Goal: Task Accomplishment & Management: Use online tool/utility

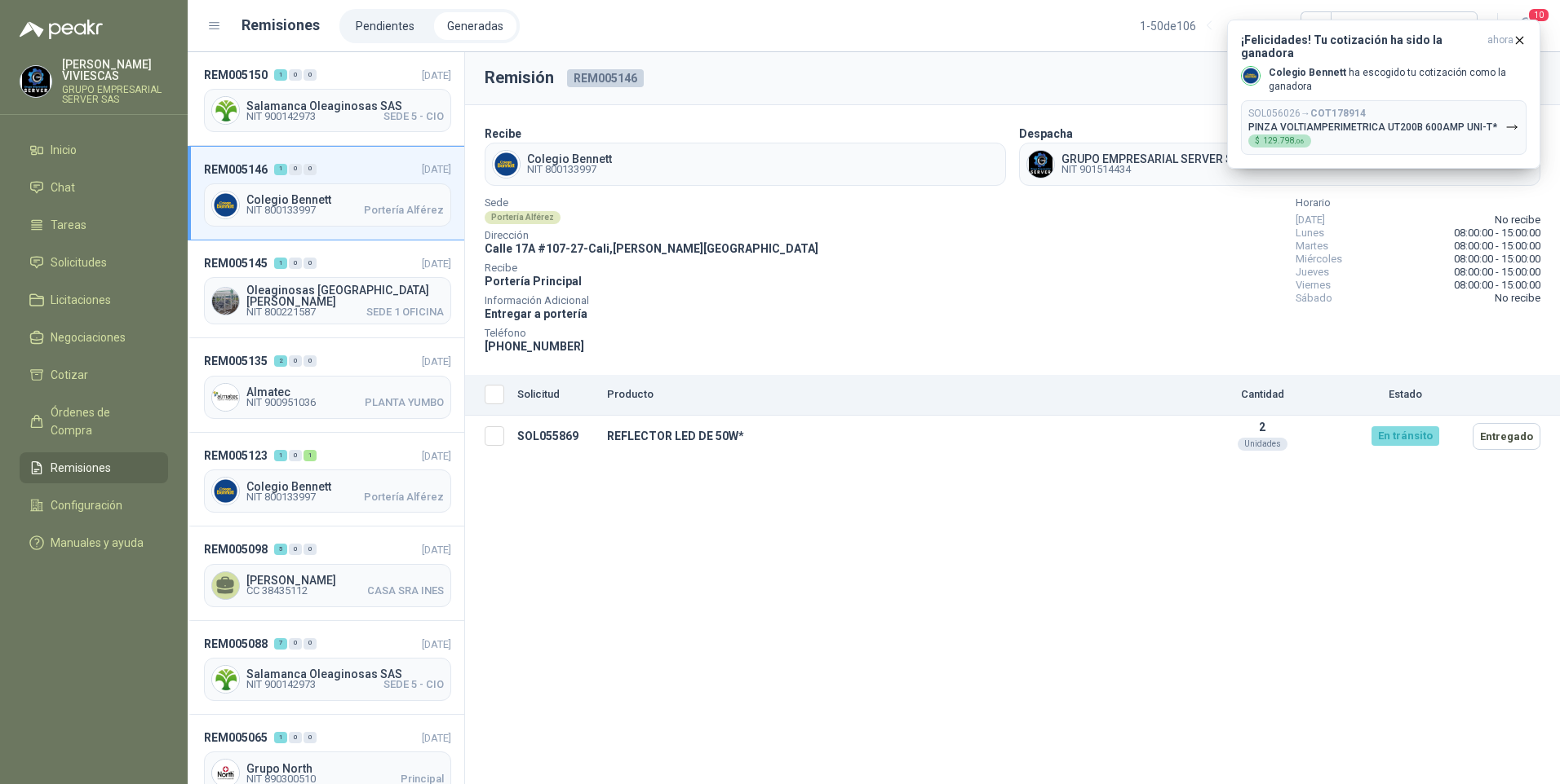
click at [79, 459] on span "Remisiones" at bounding box center [80, 468] width 61 height 18
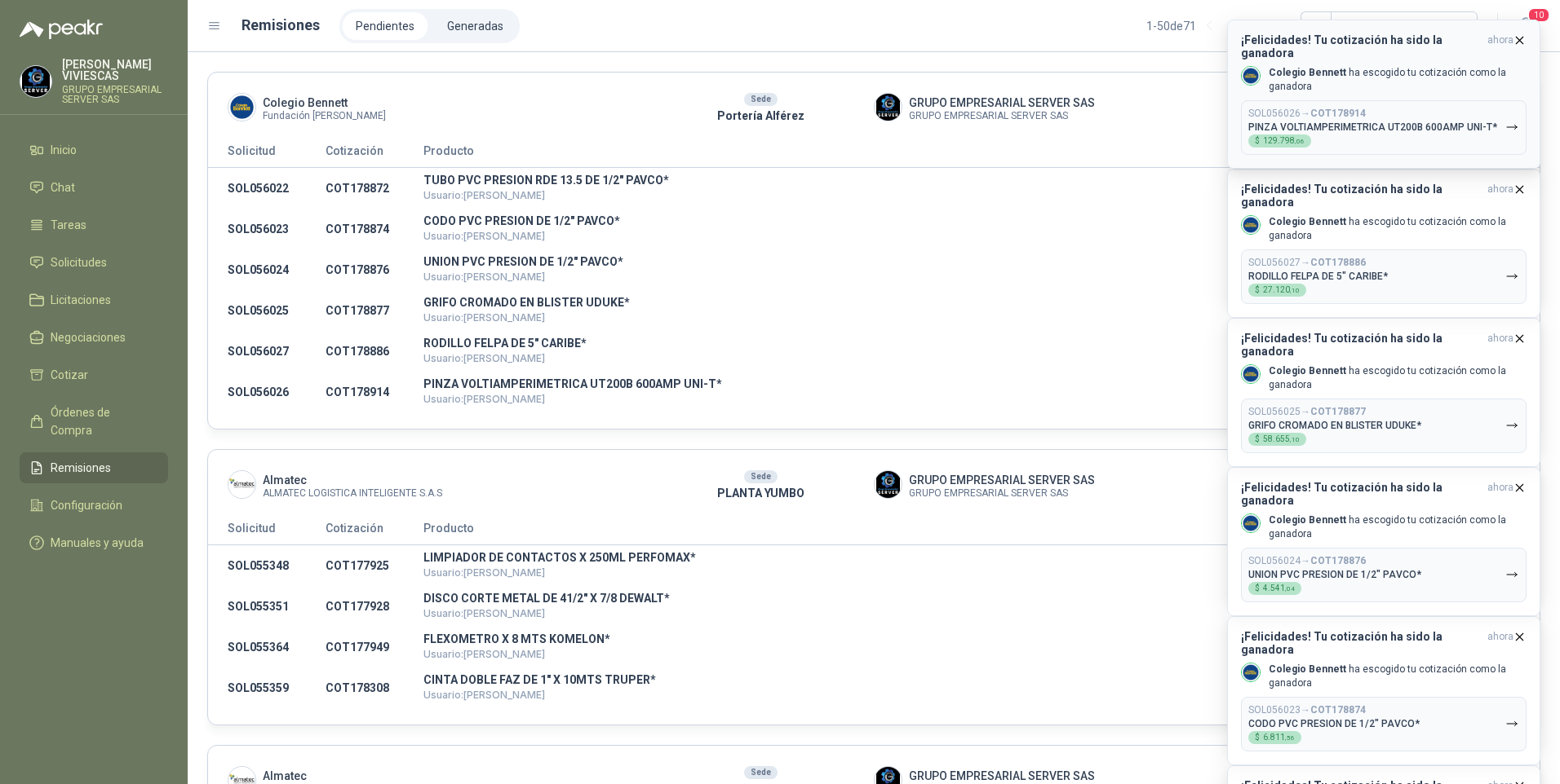
click at [1504, 116] on button "SOL056026 → COT178914 PINZA VOLTIAMPERIMETRICA UT200B 600AMP UNI-T* $ 129.798 ,…" at bounding box center [1384, 127] width 286 height 55
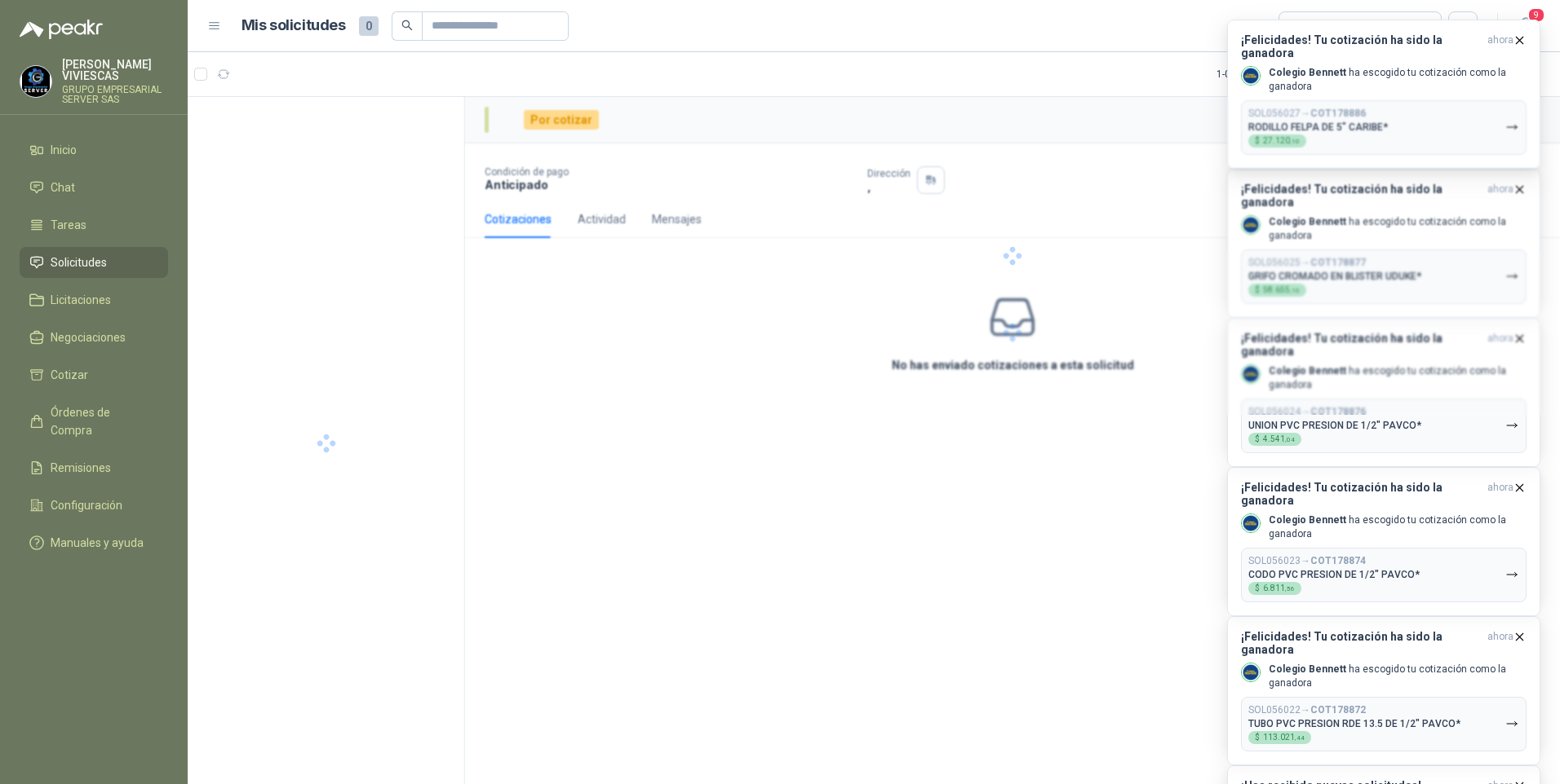
click at [1513, 116] on div at bounding box center [1012, 256] width 1095 height 318
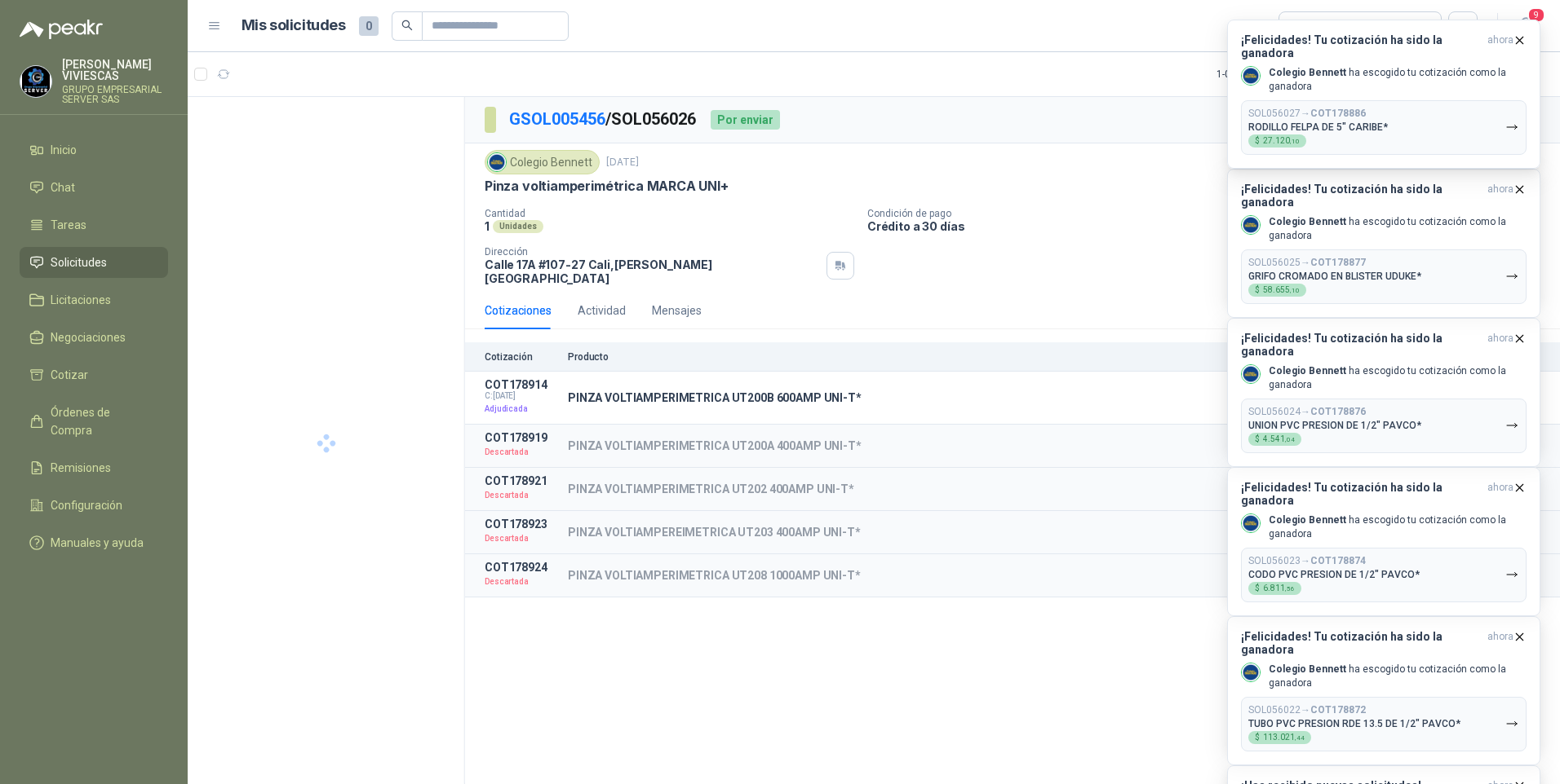
click at [1513, 121] on icon "button" at bounding box center [1512, 128] width 14 height 14
click at [1513, 116] on body "RODRIGO VIVIESCAS GRUPO EMPRESARIAL SERVER SAS Inicio Chat Tareas Solicitudes L…" at bounding box center [780, 392] width 1560 height 784
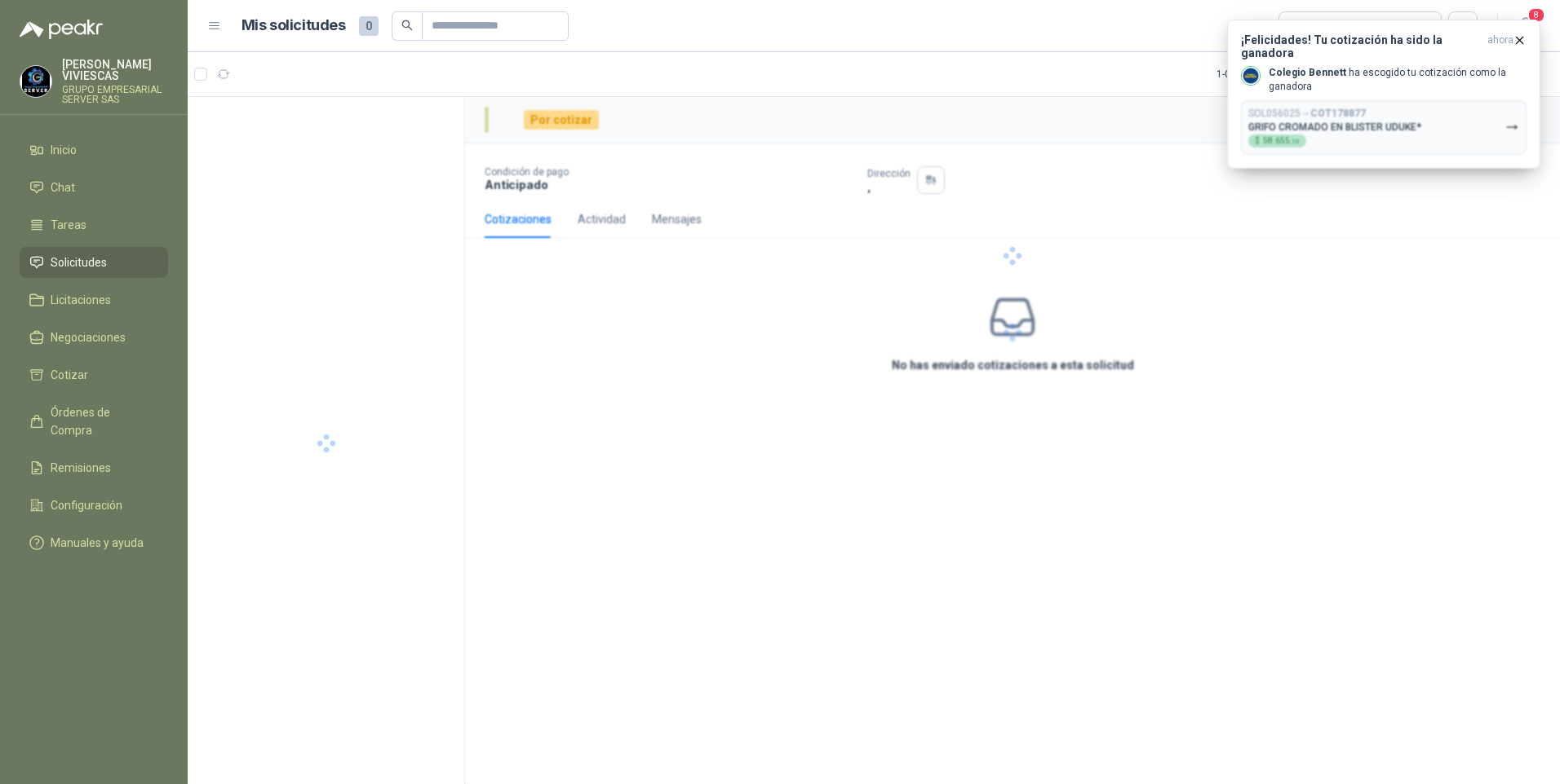
click at [1513, 116] on div at bounding box center [1012, 256] width 1095 height 318
click at [1513, 121] on icon "button" at bounding box center [1512, 128] width 14 height 14
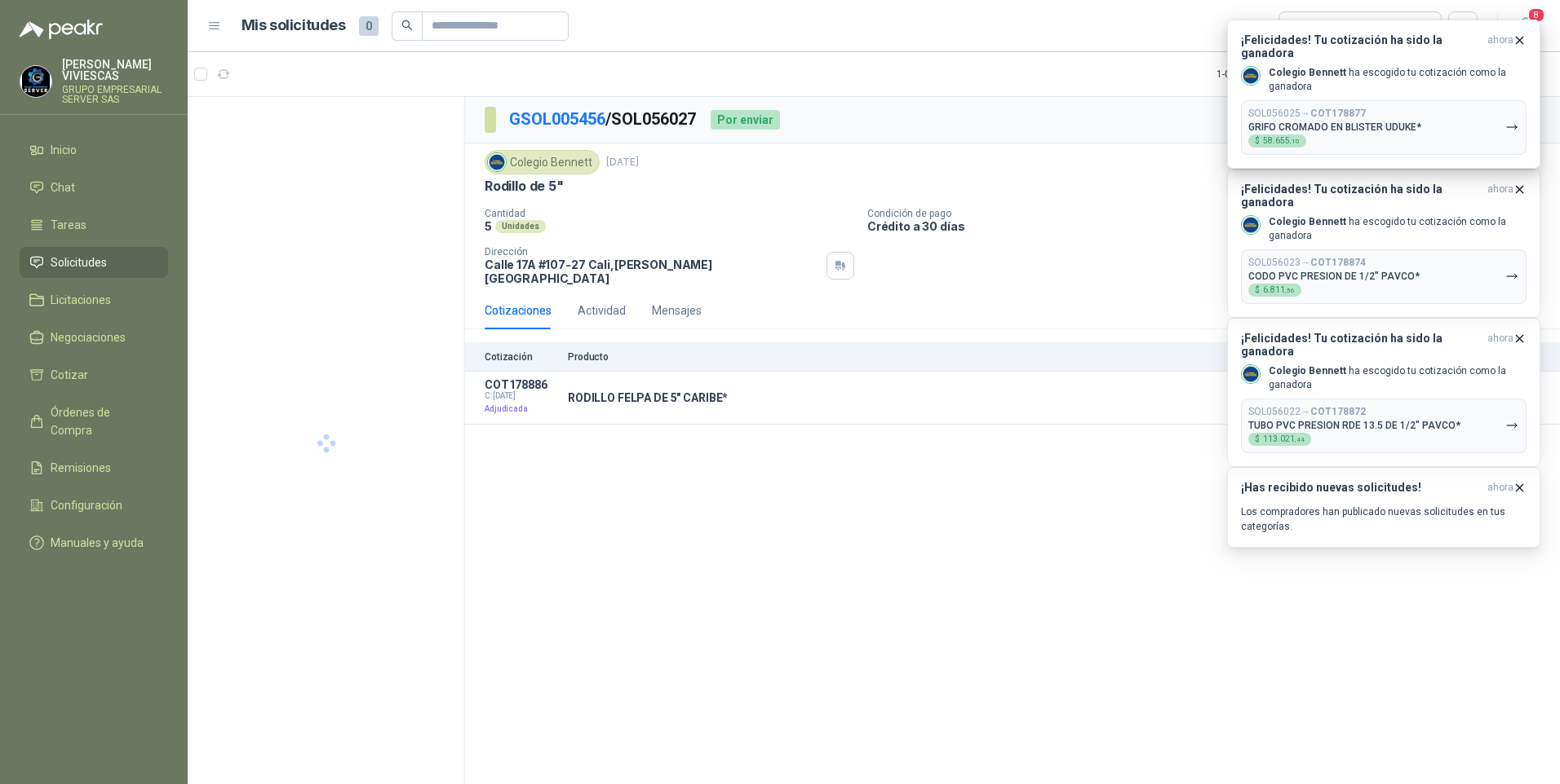
click at [1513, 121] on icon "button" at bounding box center [1512, 128] width 14 height 14
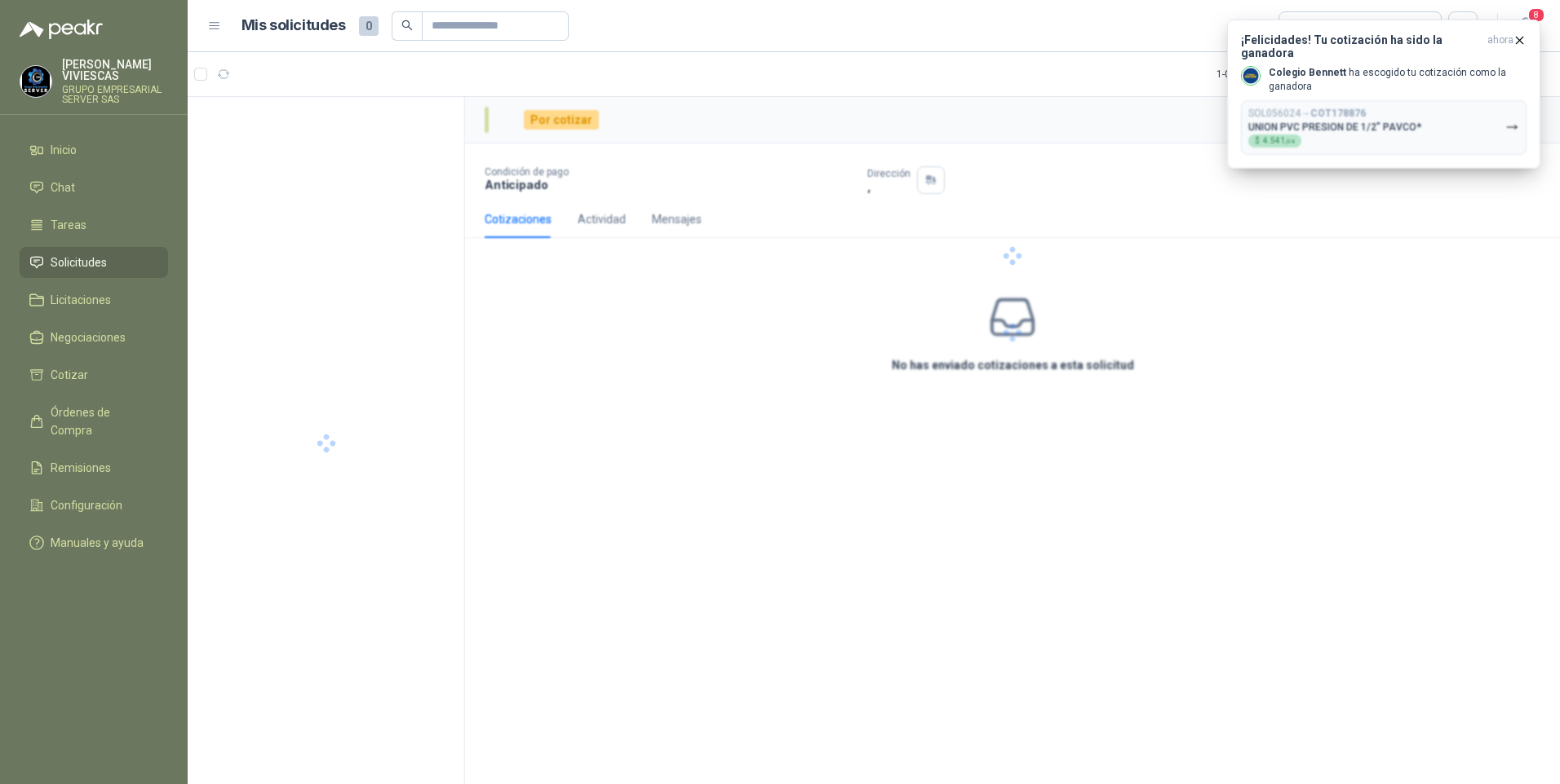
click at [1513, 116] on div at bounding box center [1012, 256] width 1095 height 318
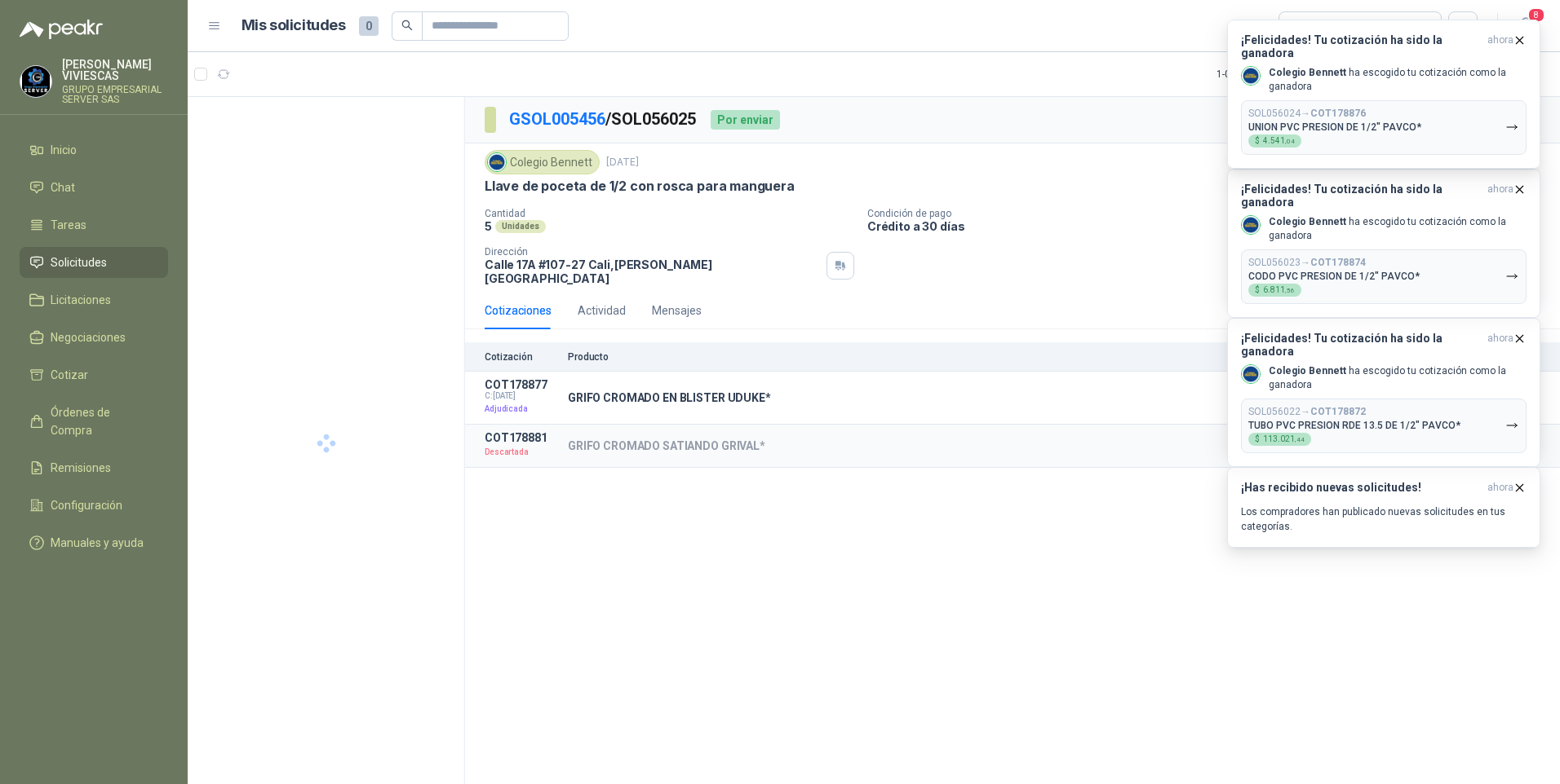
click at [1513, 121] on icon "button" at bounding box center [1512, 128] width 14 height 14
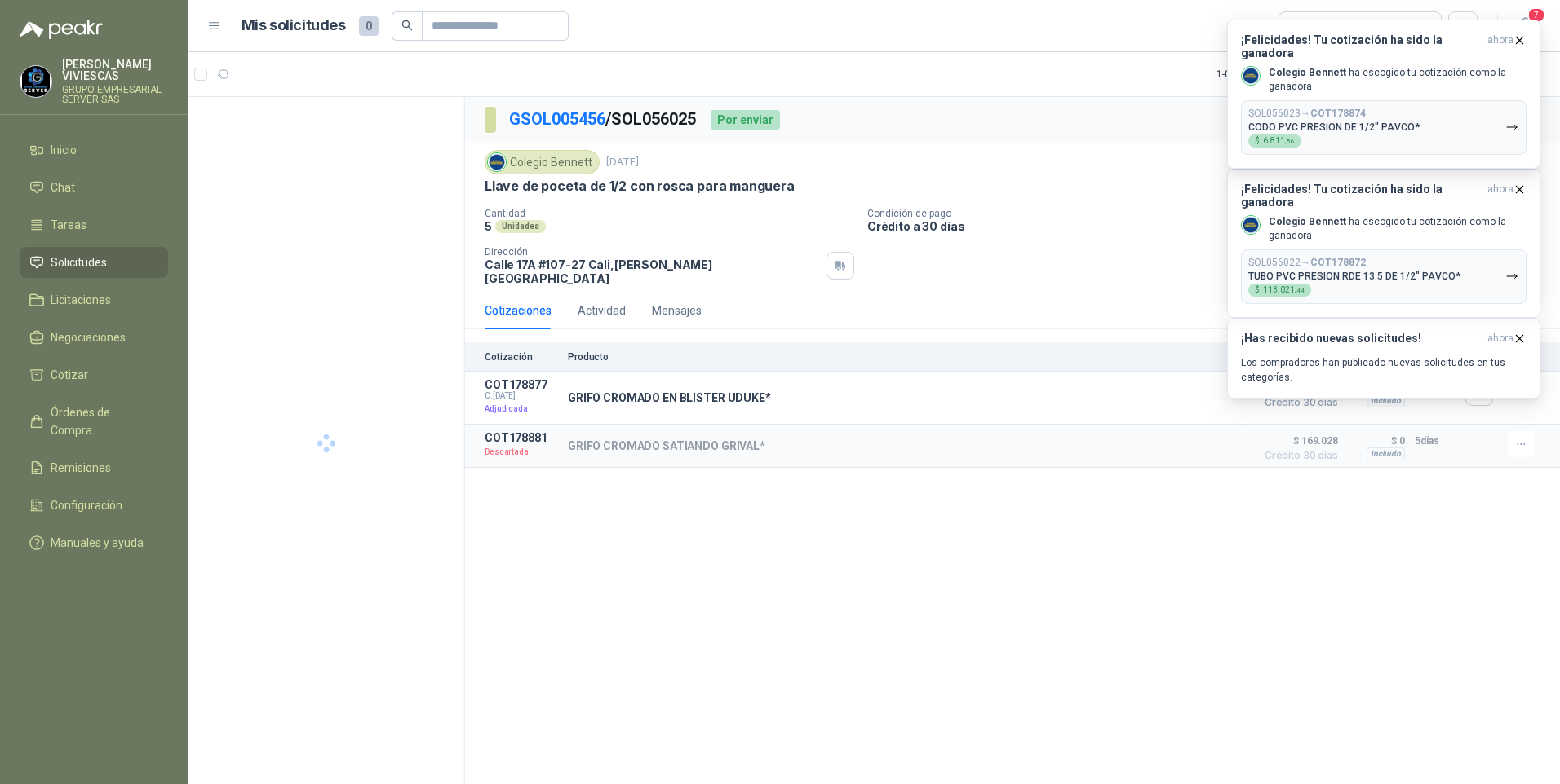
click at [1513, 121] on icon "button" at bounding box center [1512, 128] width 14 height 14
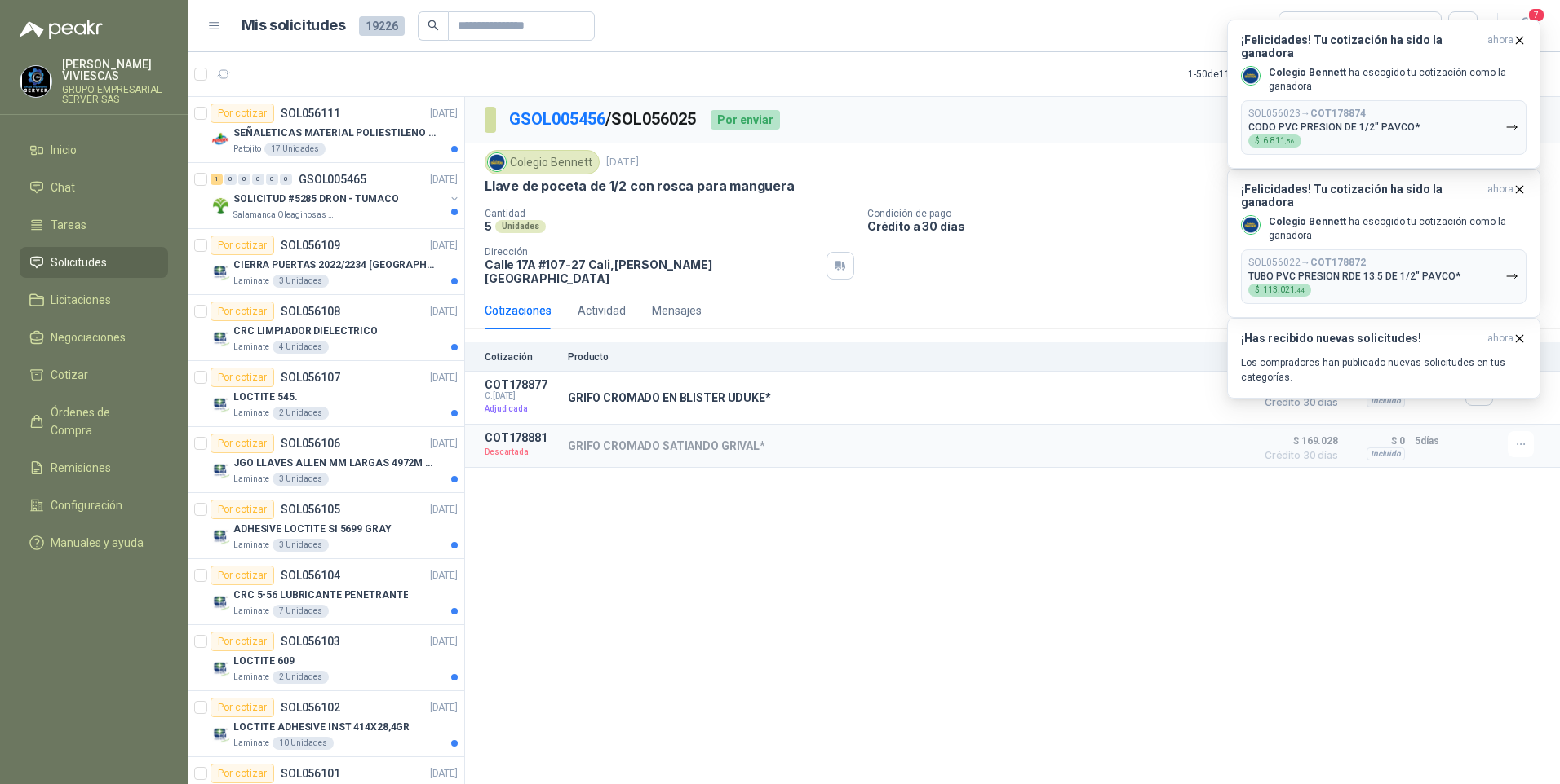
click at [1513, 121] on icon "button" at bounding box center [1512, 128] width 14 height 14
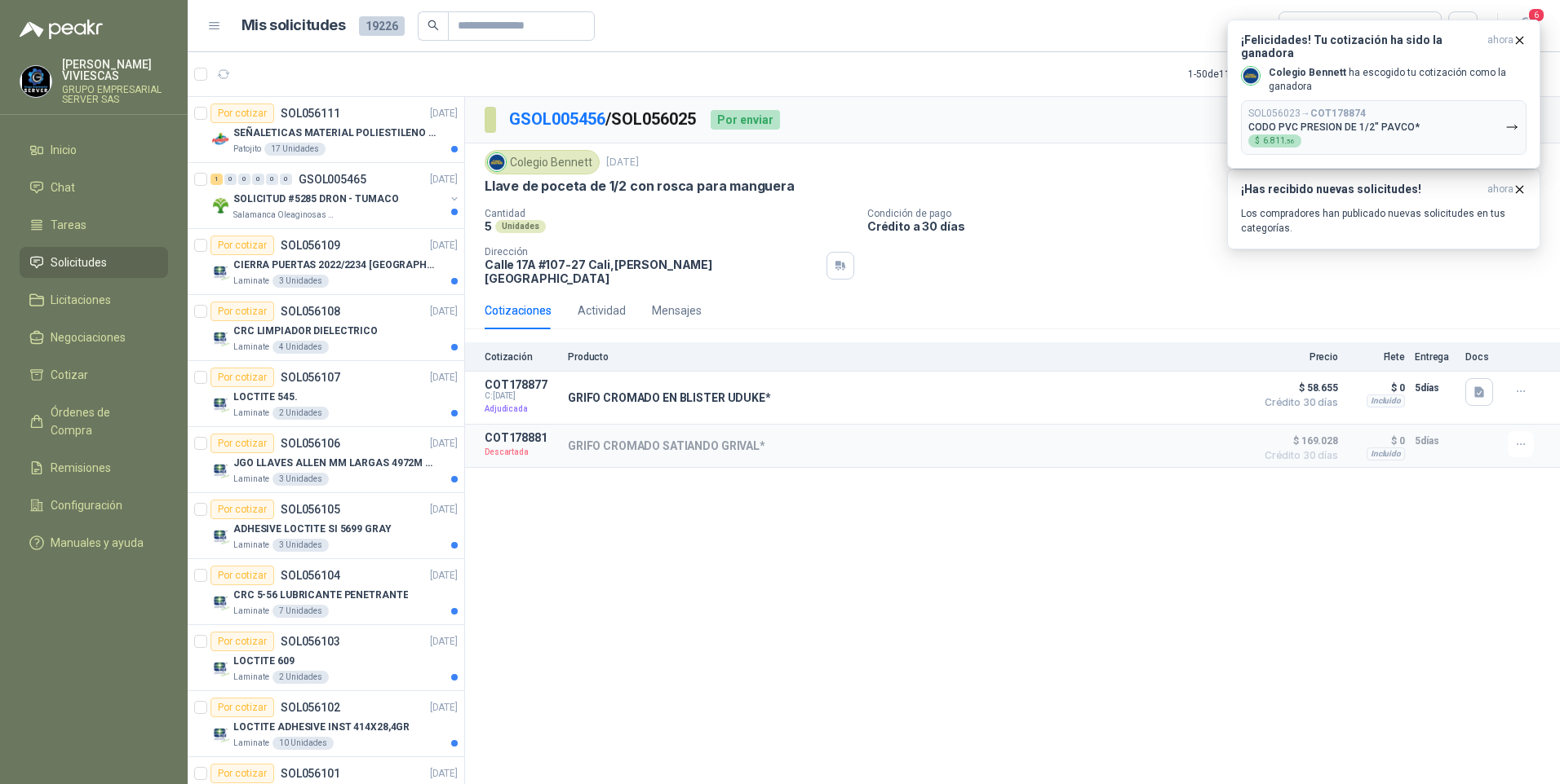
click at [1513, 121] on icon "button" at bounding box center [1512, 128] width 14 height 14
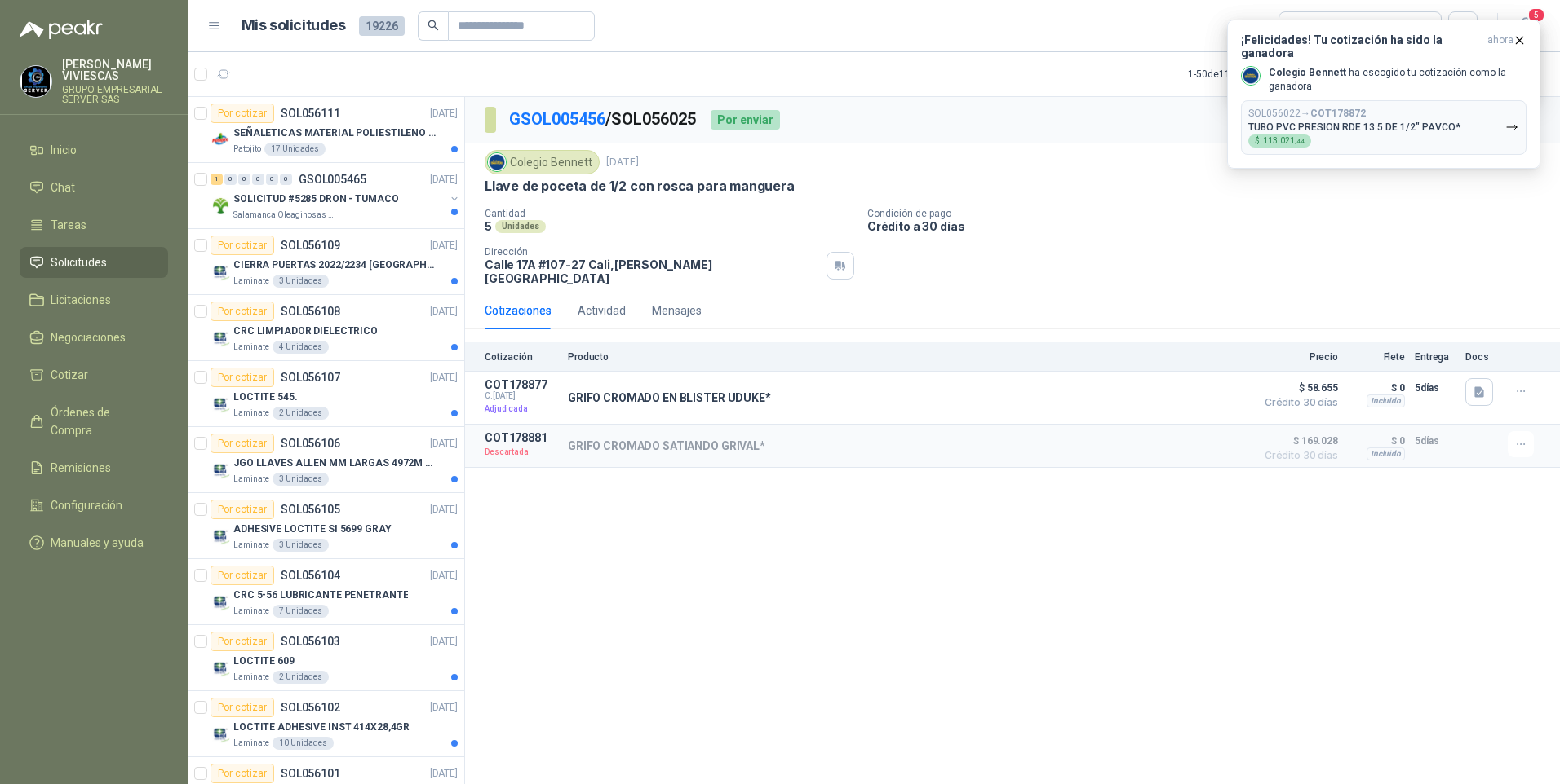
click at [1513, 121] on icon "button" at bounding box center [1512, 128] width 14 height 14
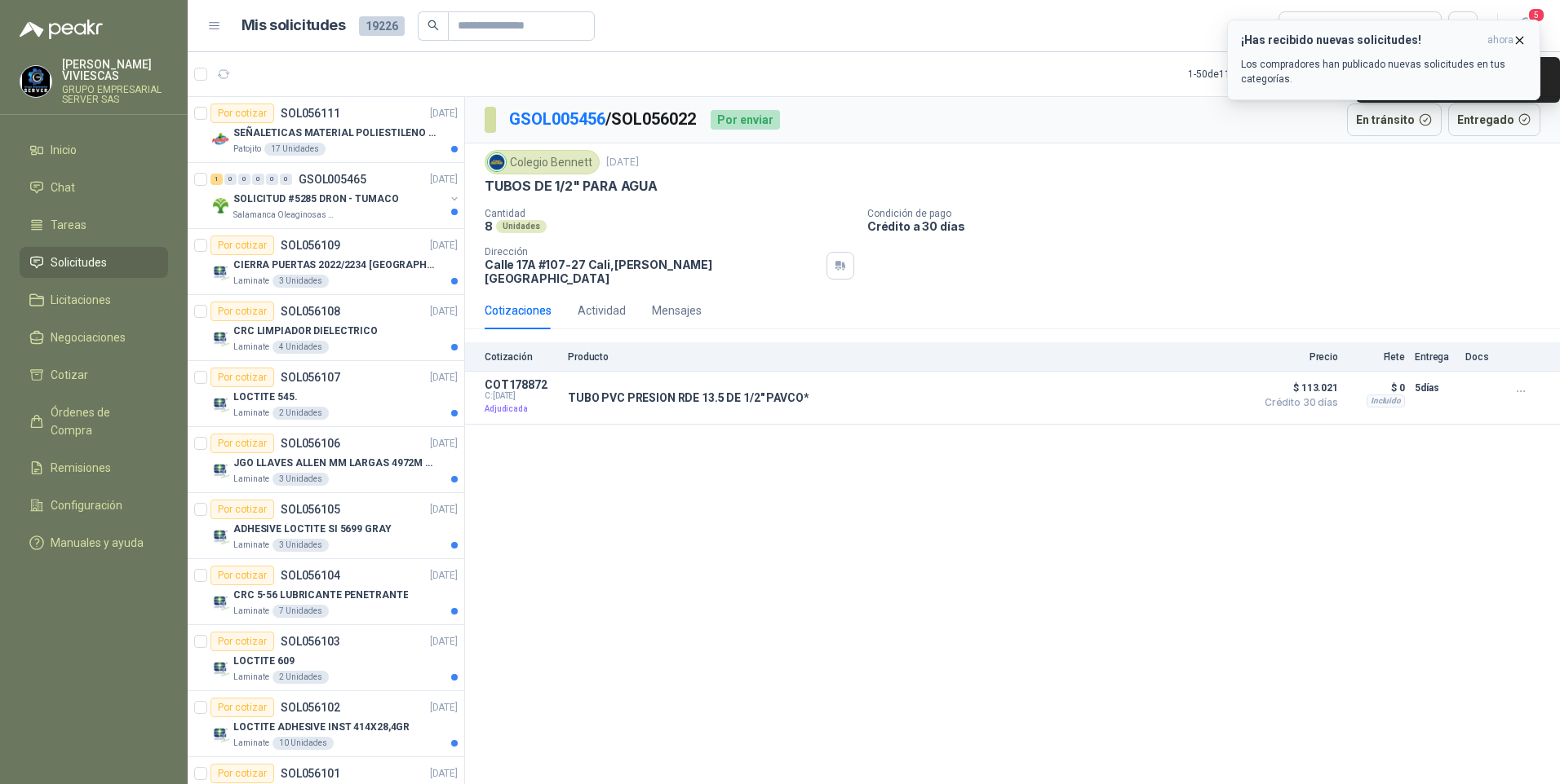
click at [1512, 40] on icon "button" at bounding box center [1519, 41] width 14 height 14
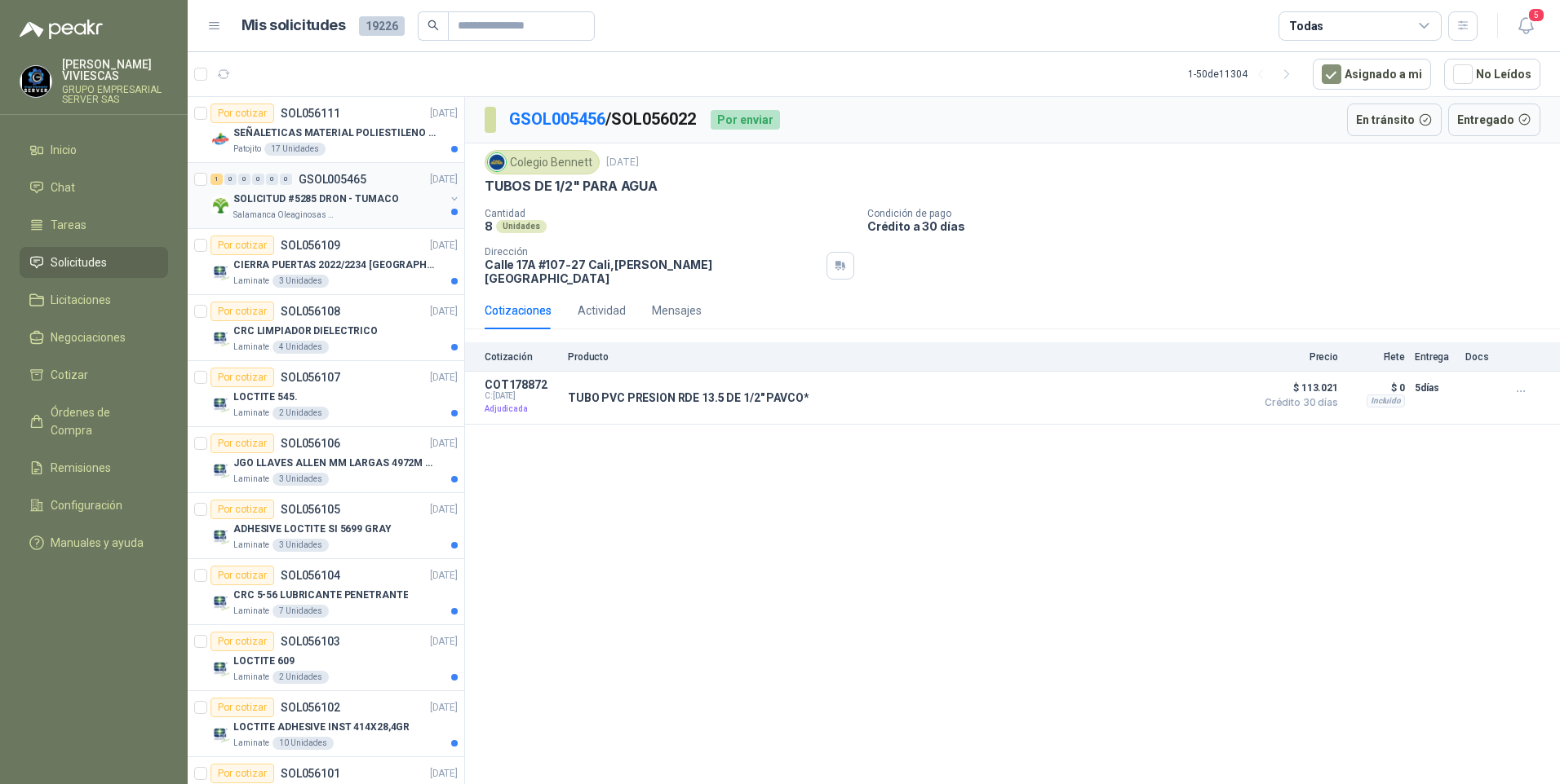
click at [298, 190] on div "SOLICITUD #5285 DRON - TUMACO" at bounding box center [339, 199] width 212 height 20
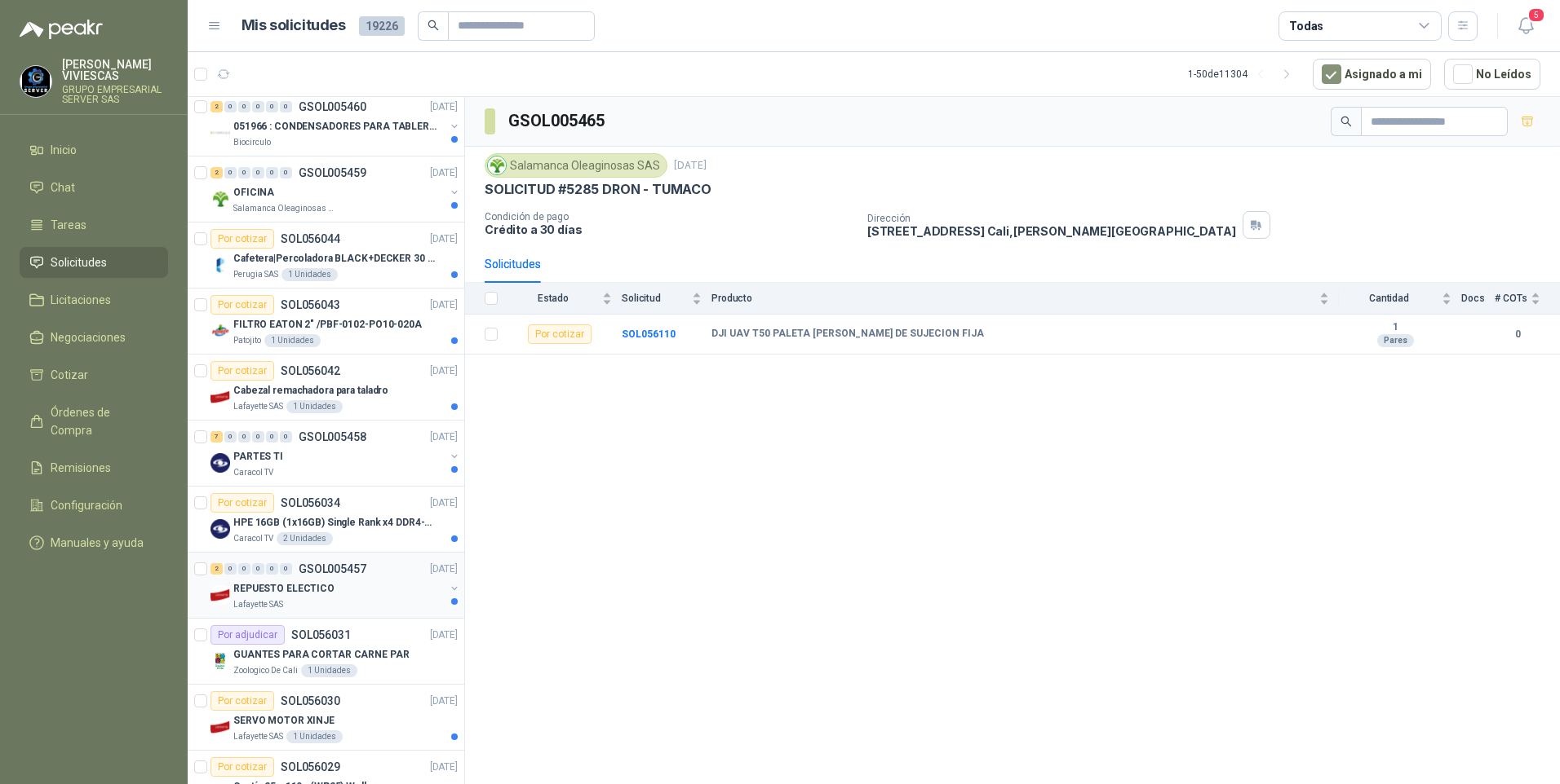
scroll to position [1957, 0]
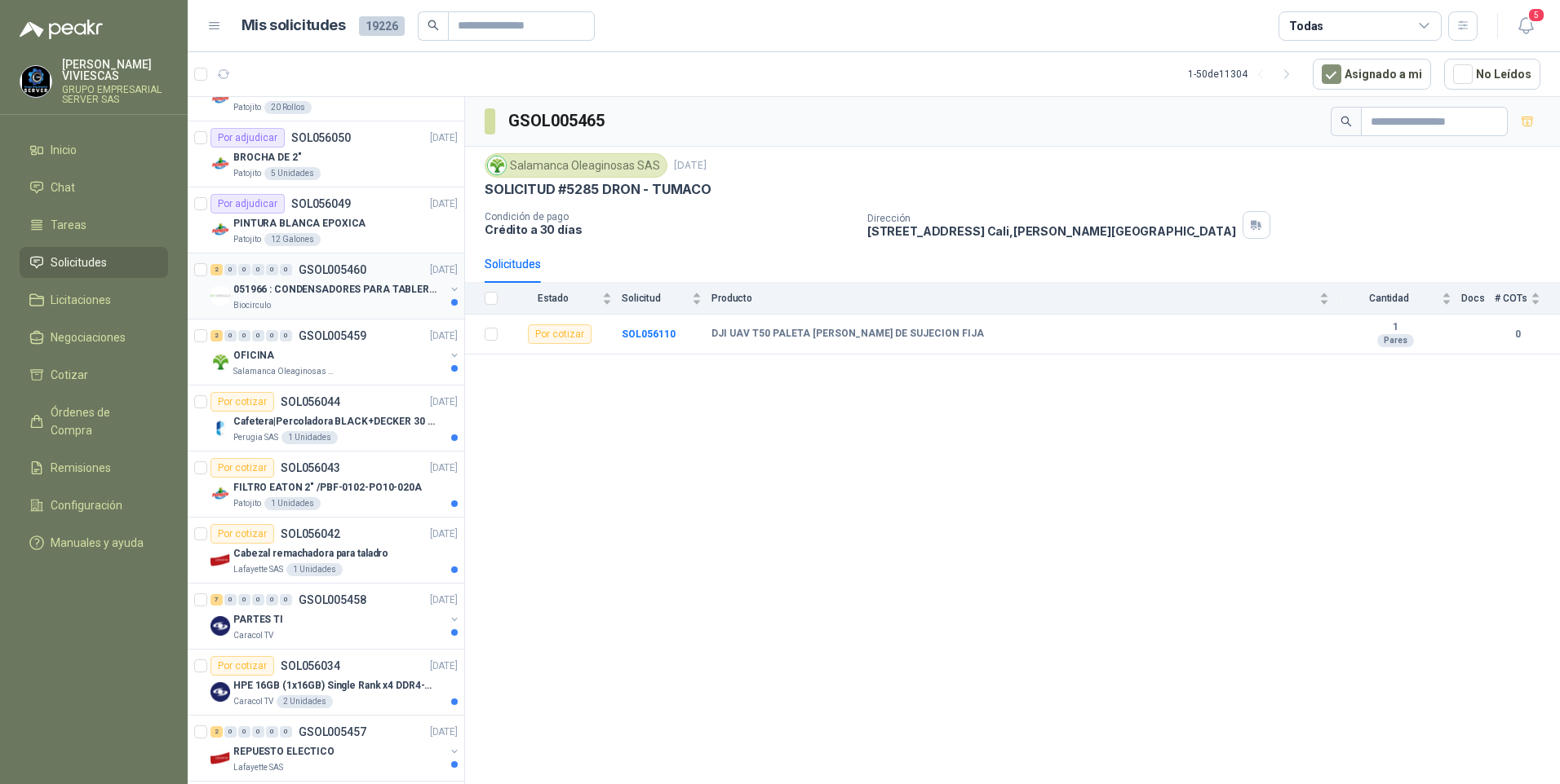
click at [284, 300] on div "Biocirculo" at bounding box center [339, 306] width 212 height 13
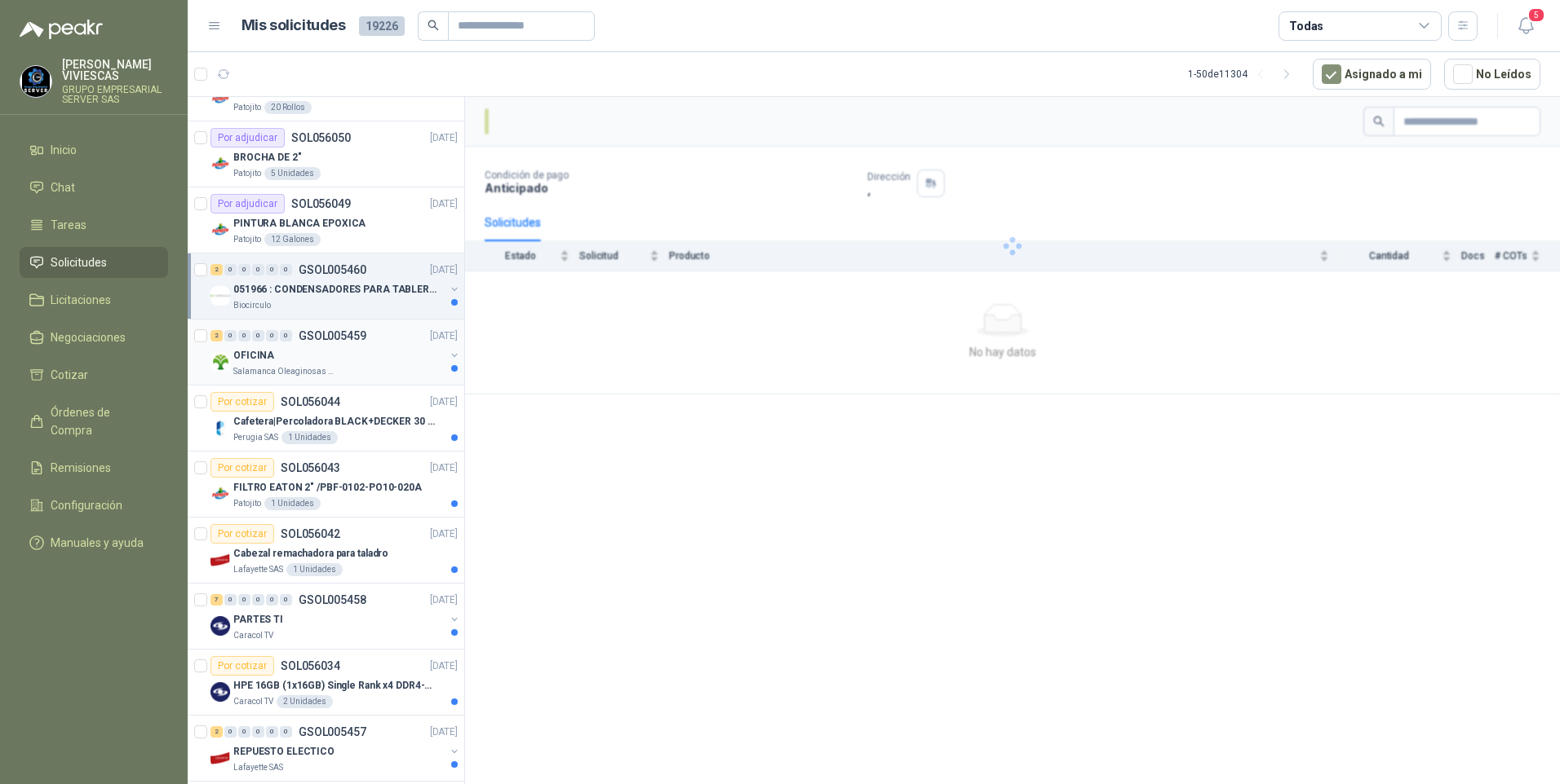
click at [281, 367] on p "Salamanca Oleaginosas SAS" at bounding box center [285, 371] width 103 height 13
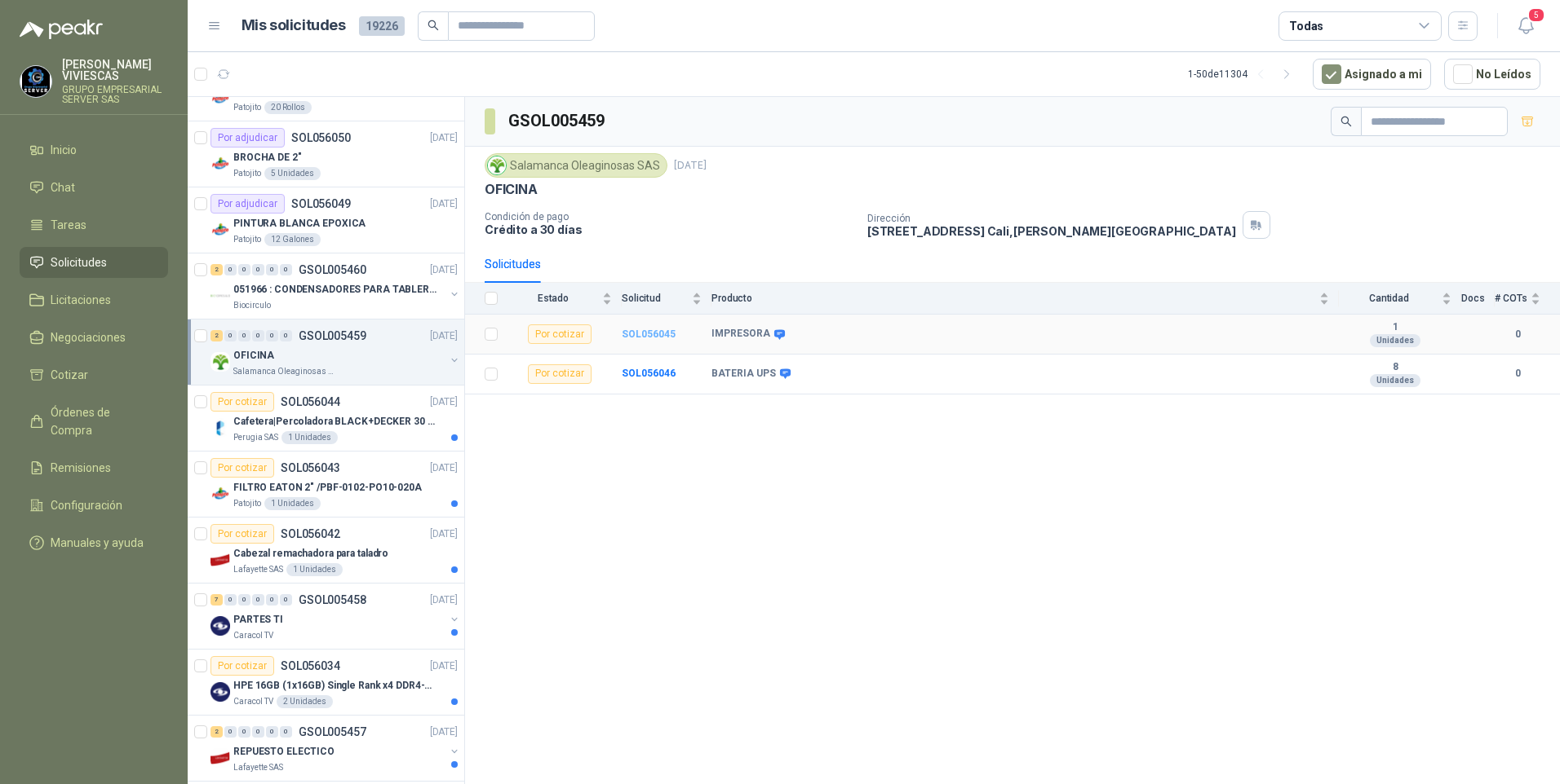
click at [658, 332] on b "SOL056045" at bounding box center [648, 334] width 54 height 12
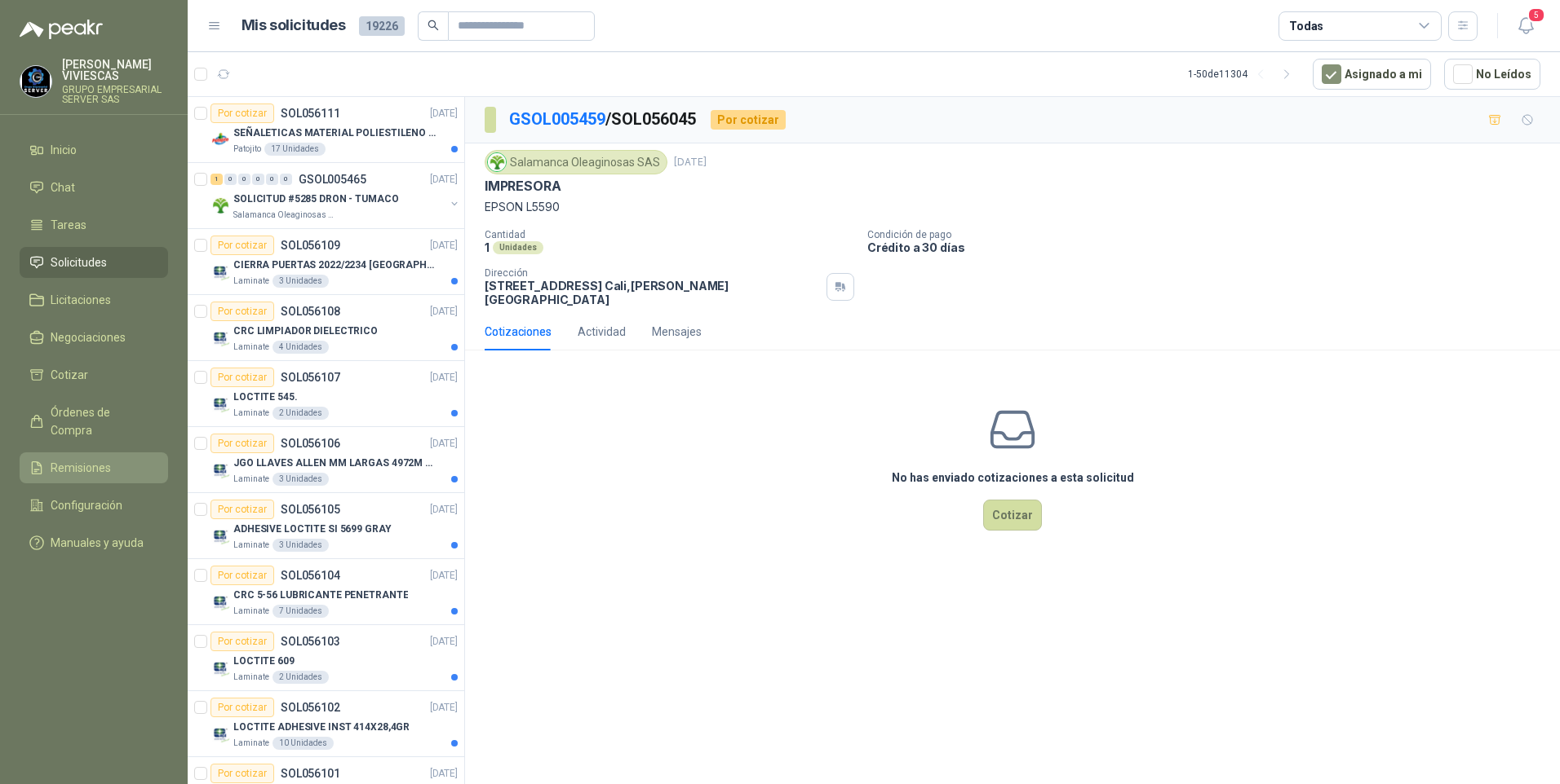
click at [84, 459] on span "Remisiones" at bounding box center [80, 468] width 61 height 18
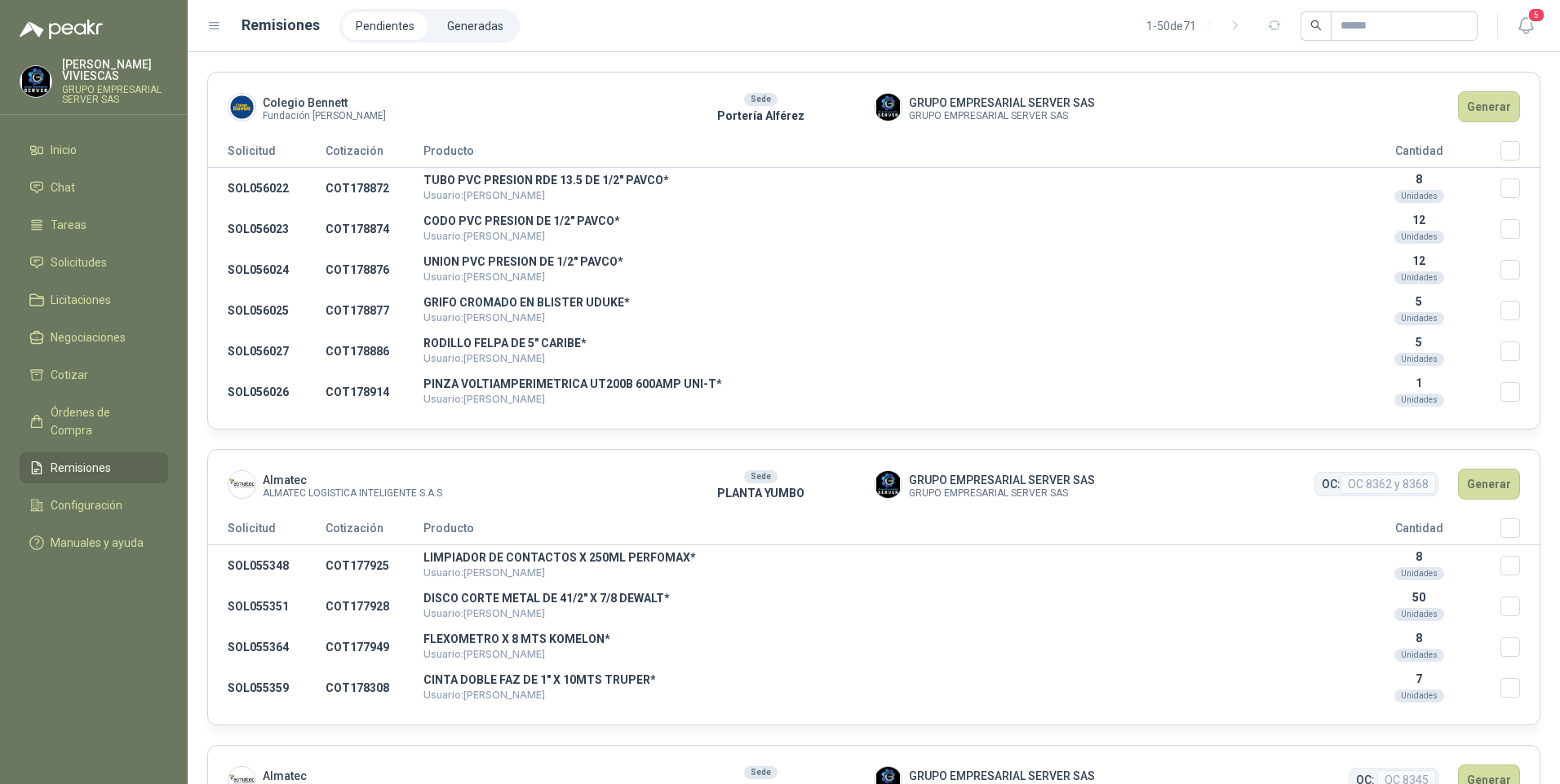
click at [1506, 147] on th "Seleccionar/deseleccionar" at bounding box center [1519, 154] width 39 height 27
click at [1475, 103] on button "Generar" at bounding box center [1489, 106] width 62 height 31
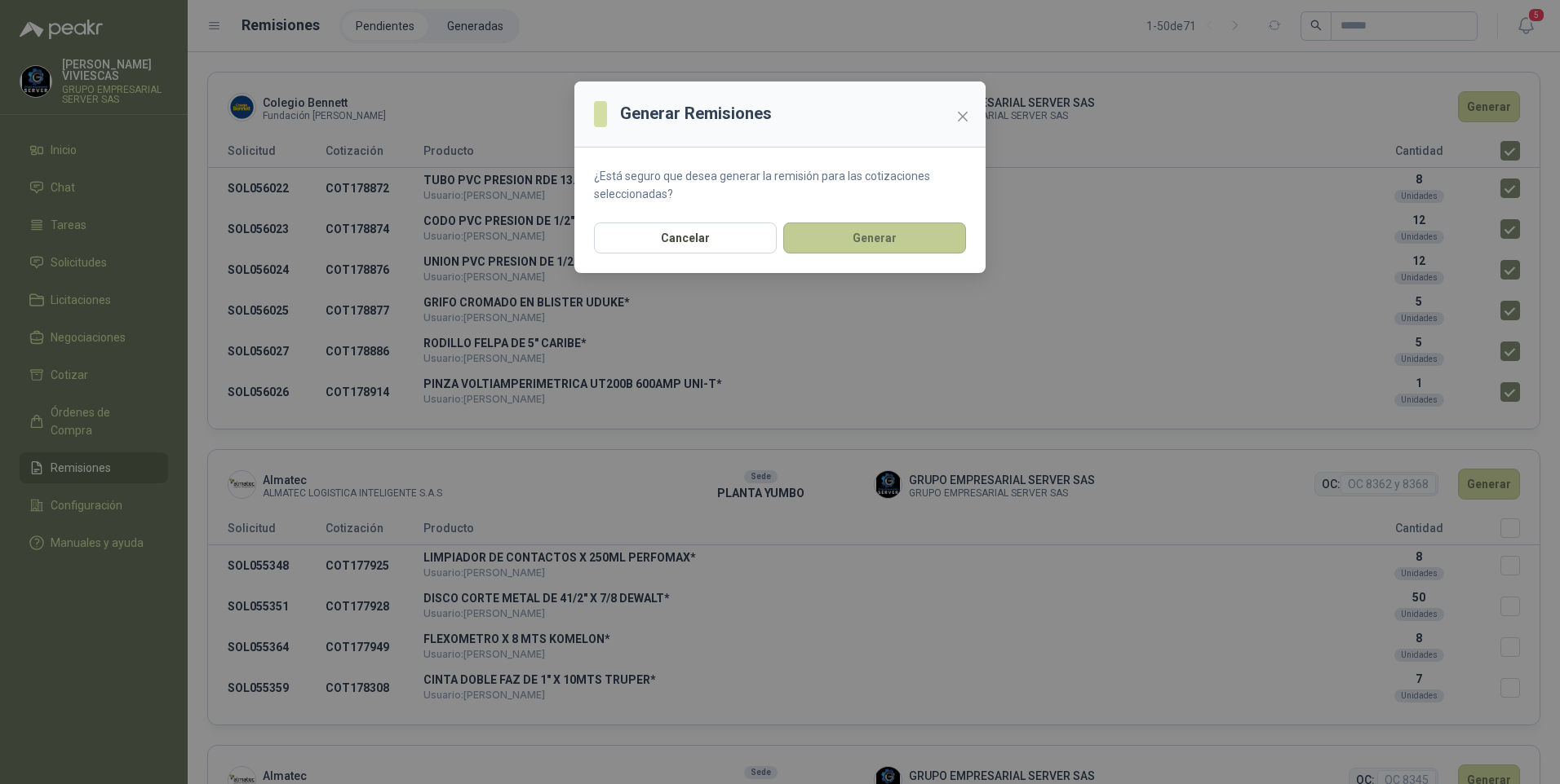
click at [834, 242] on button "Generar" at bounding box center [875, 237] width 183 height 31
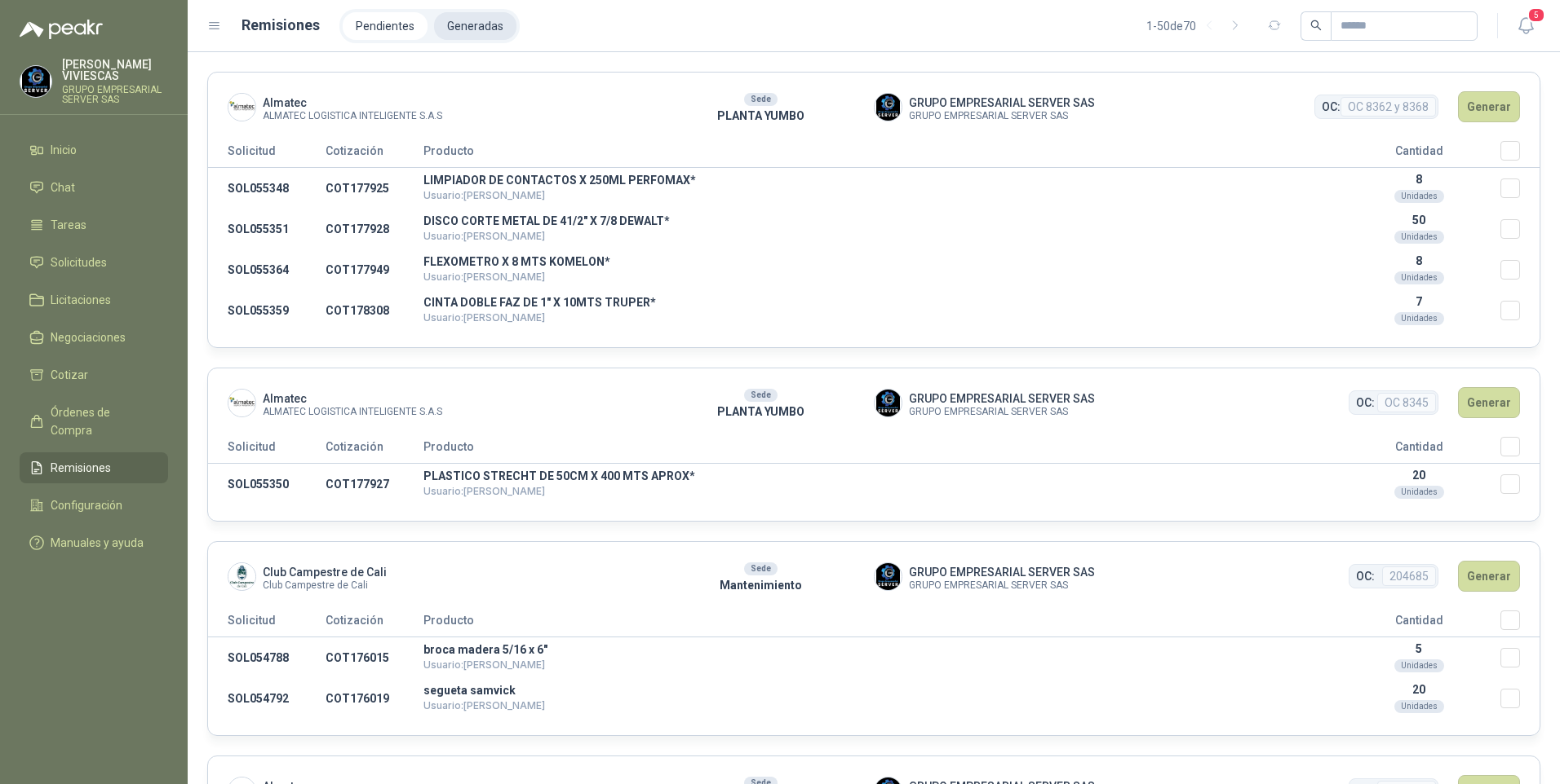
click at [462, 22] on li "Generadas" at bounding box center [475, 26] width 82 height 28
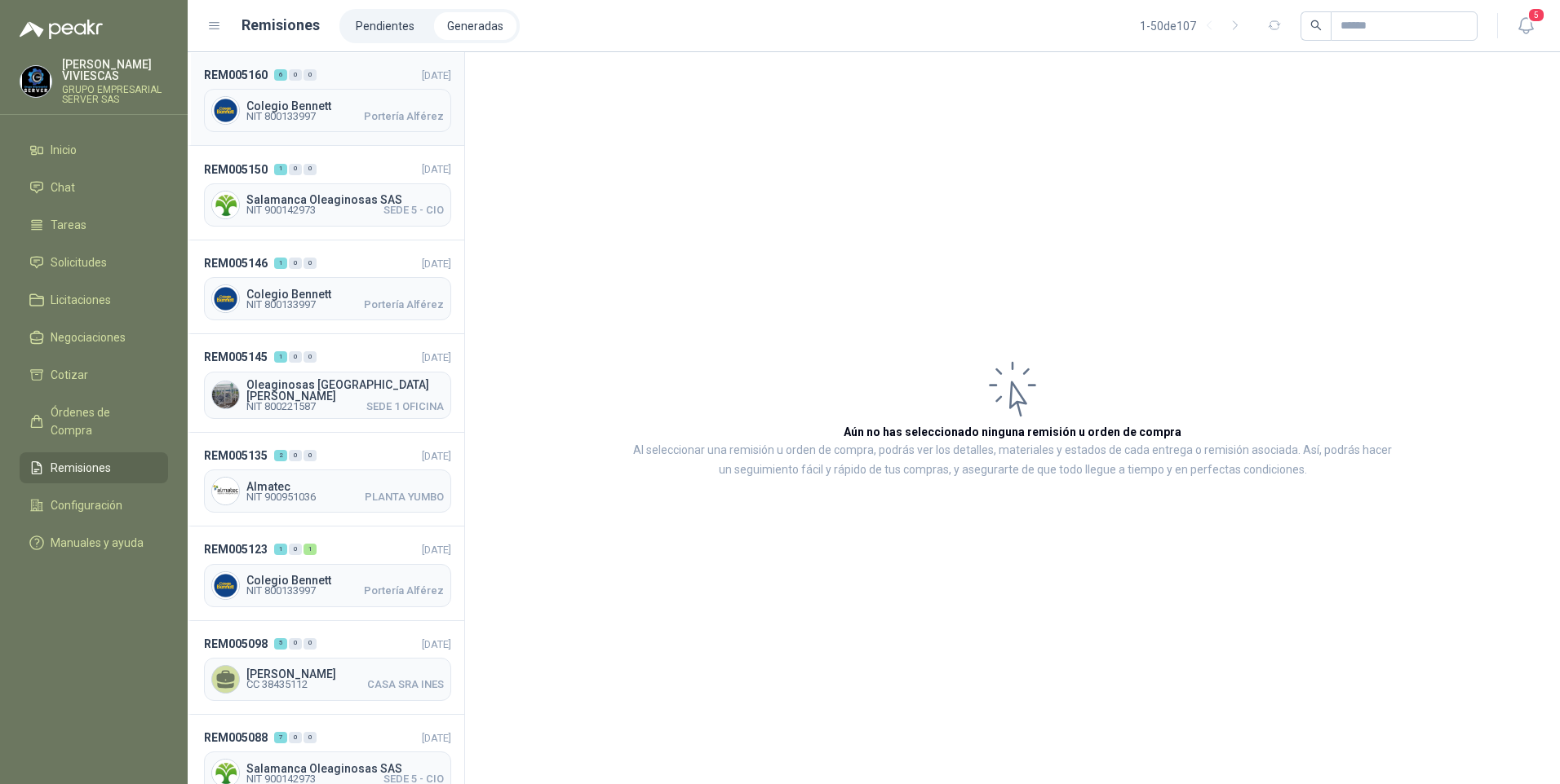
click at [296, 112] on span "NIT 800133997" at bounding box center [281, 117] width 70 height 10
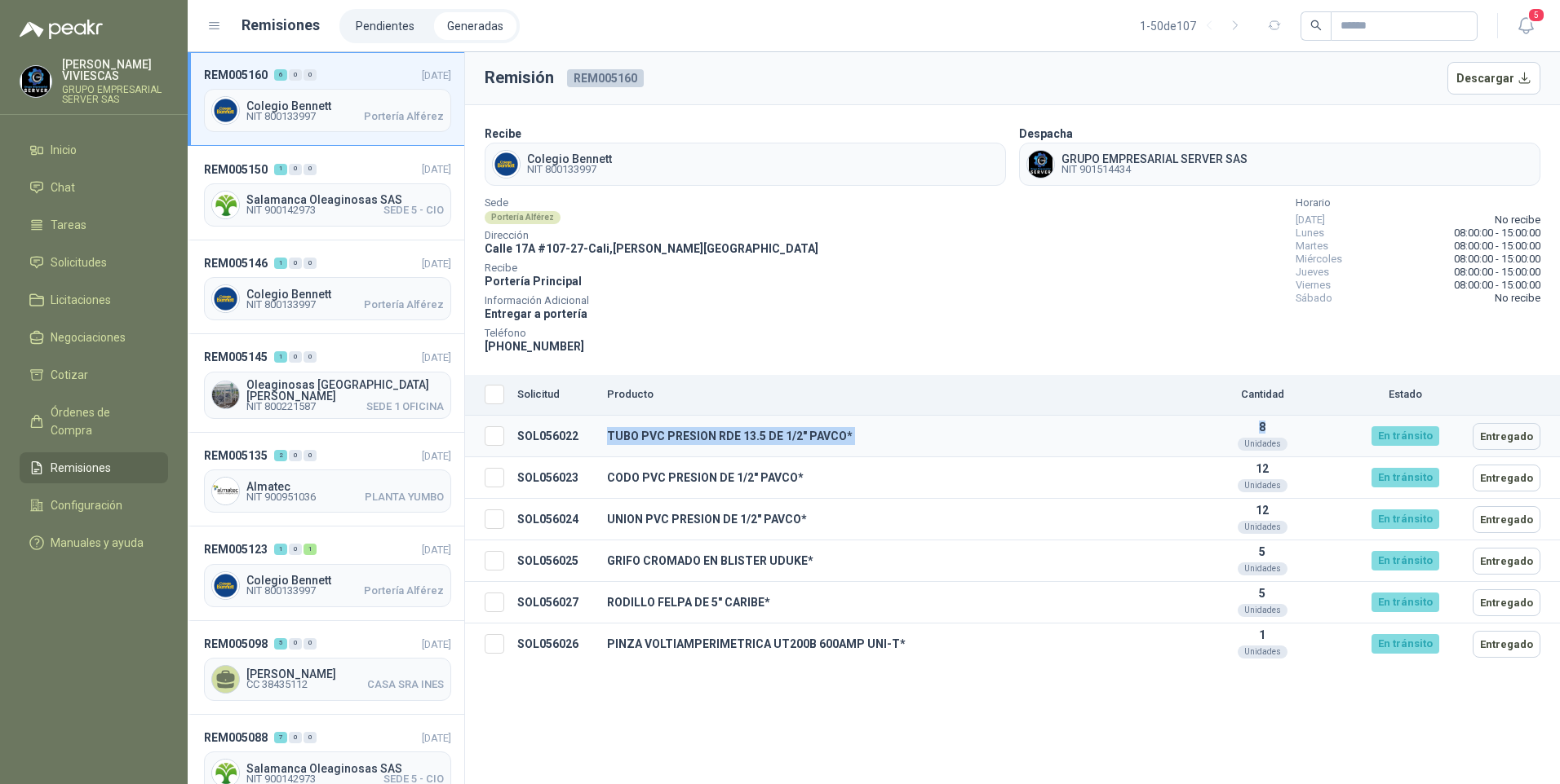
drag, startPoint x: 602, startPoint y: 435, endPoint x: 1289, endPoint y: 429, distance: 687.0
click at [1289, 429] on tr "SOL056022 TUBO PVC PRESION RDE 13.5 DE 1/2" PAVCO* 8 Unidades En tránsito Entre…" at bounding box center [1012, 437] width 1095 height 42
copy tr "TUBO PVC PRESION RDE 13.5 DE 1/2" PAVCO* 8"
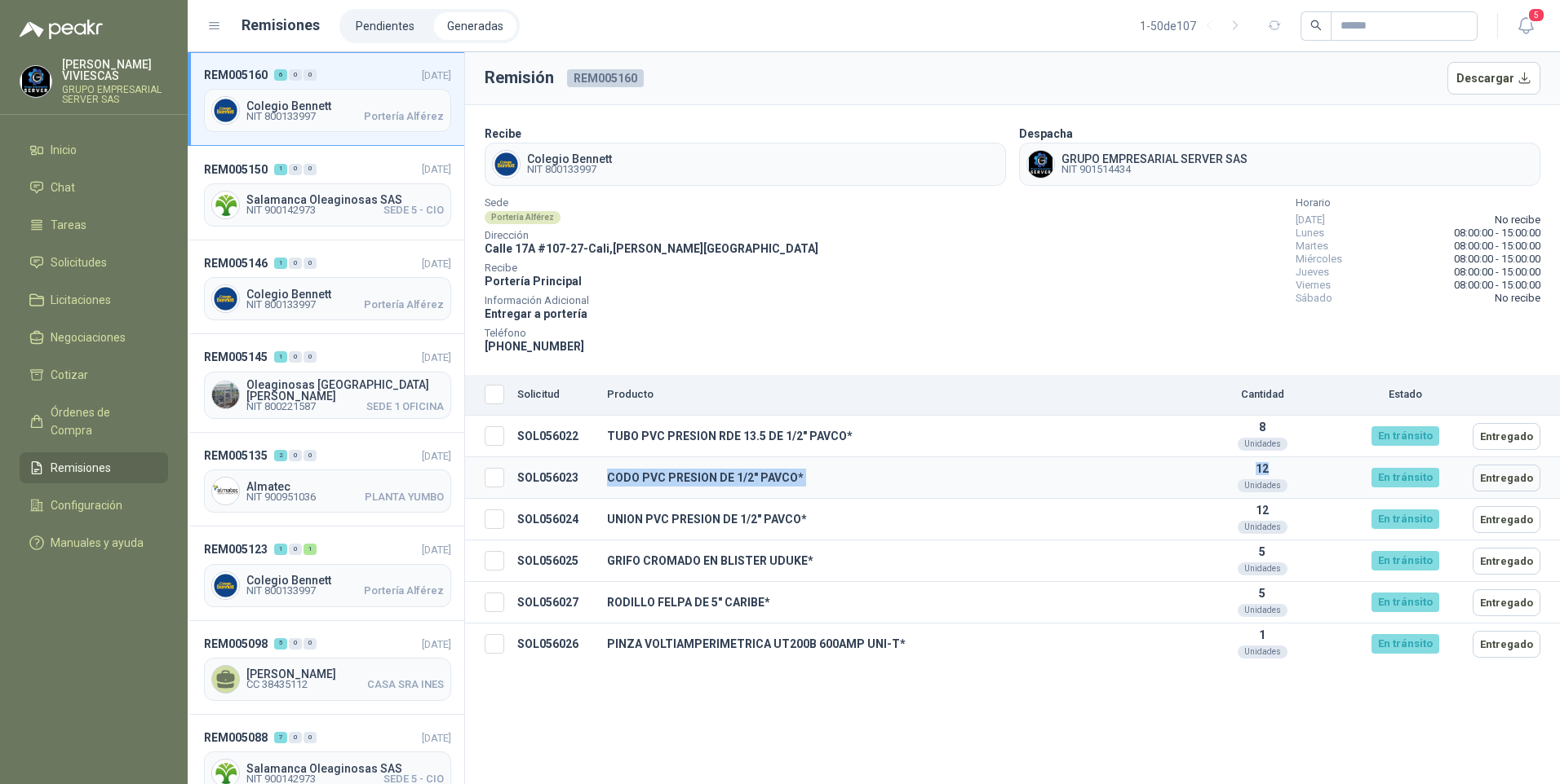
drag, startPoint x: 604, startPoint y: 476, endPoint x: 1287, endPoint y: 473, distance: 683.0
click at [1287, 473] on tr "SOL056023 CODO PVC PRESION DE 1/2" PAVCO* 12 Unidades En tránsito Entregado" at bounding box center [1012, 478] width 1095 height 42
copy tr "CODO PVC PRESION DE 1/2" PAVCO* 12"
drag, startPoint x: 606, startPoint y: 519, endPoint x: 1287, endPoint y: 507, distance: 681.1
click at [1287, 507] on tr "SOL056024 UNION PVC PRESION DE 1/2" PAVCO* 12 Unidades En tránsito Entregado" at bounding box center [1012, 520] width 1095 height 42
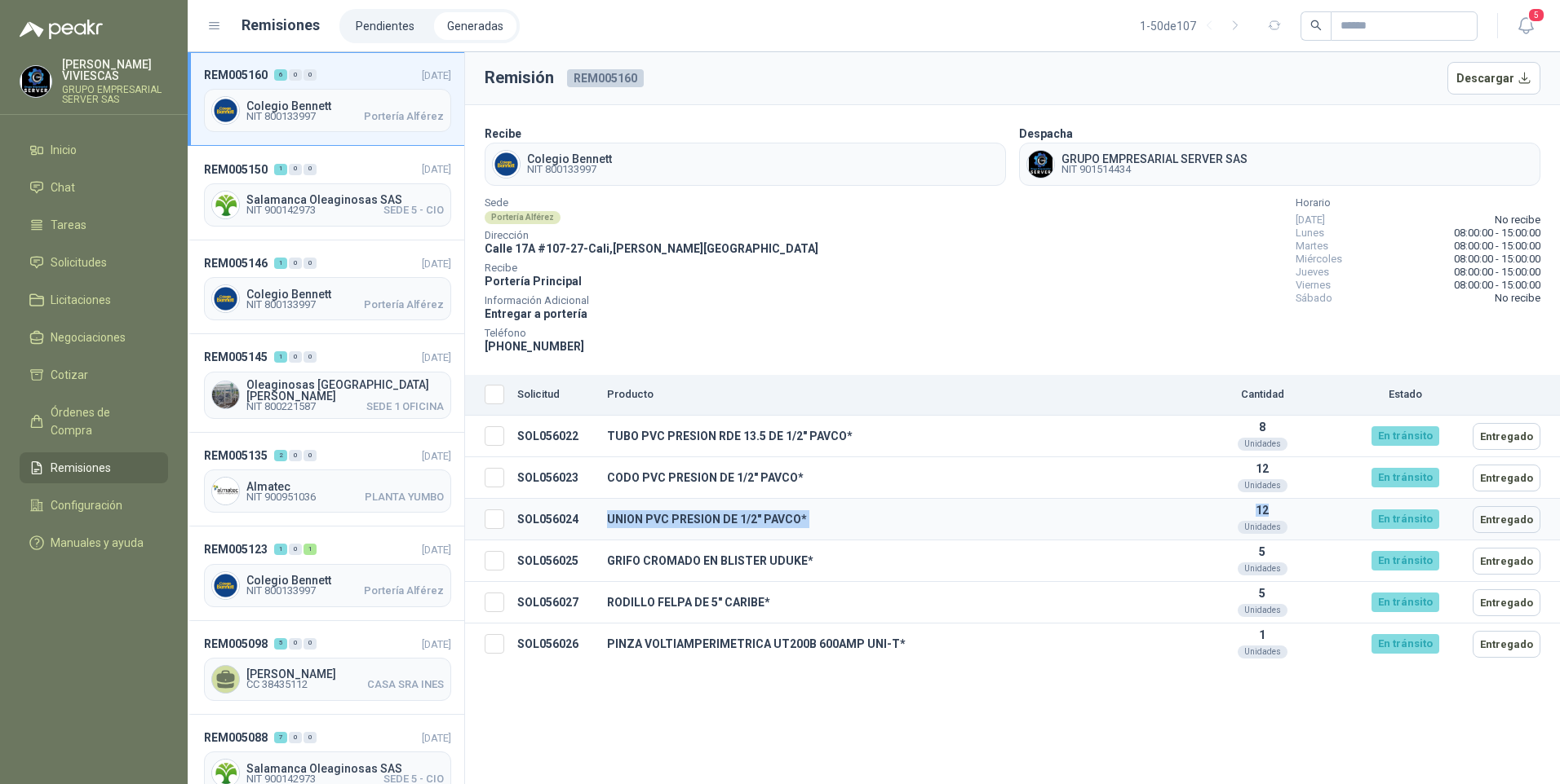
copy tr "UNION PVC PRESION DE 1/2" PAVCO* 12"
click at [697, 544] on td "GRIFO CROMADO EN BLISTER UDUKE*" at bounding box center [891, 562] width 580 height 42
click at [1493, 71] on button "Descargar" at bounding box center [1493, 77] width 93 height 33
